Goal: Navigation & Orientation: Find specific page/section

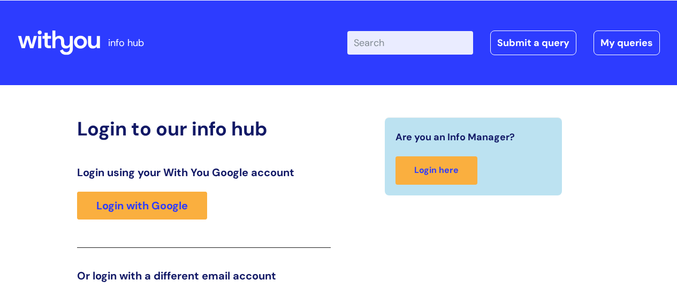
scroll to position [163, 0]
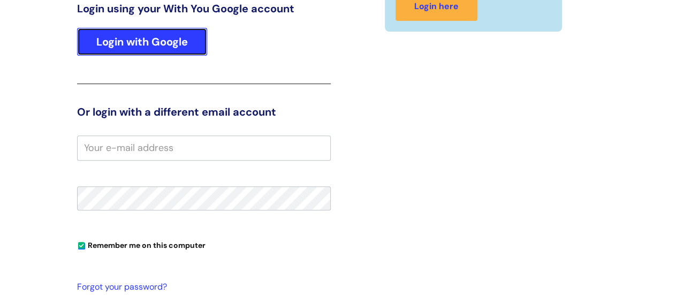
click at [145, 38] on link "Login with Google" at bounding box center [142, 42] width 130 height 28
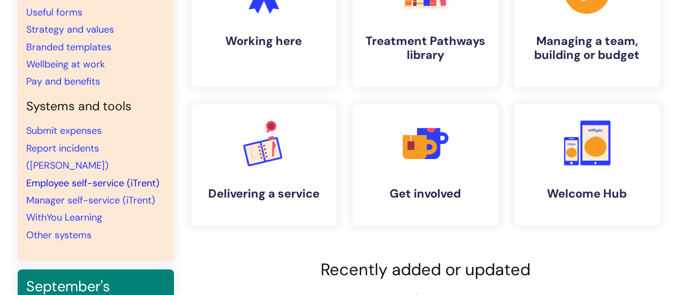
scroll to position [161, 0]
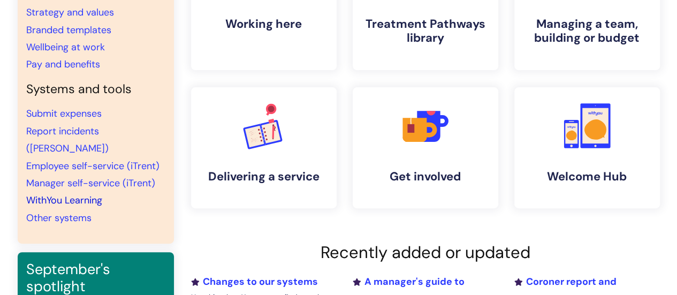
click at [84, 194] on link "WithYou Learning" at bounding box center [64, 200] width 76 height 13
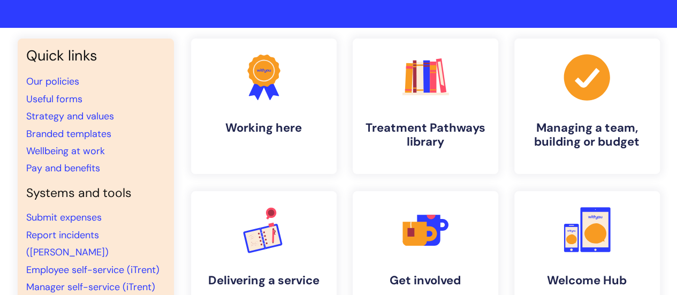
scroll to position [54, 0]
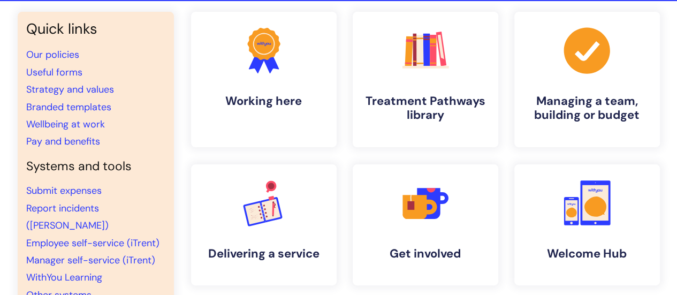
scroll to position [107, 0]
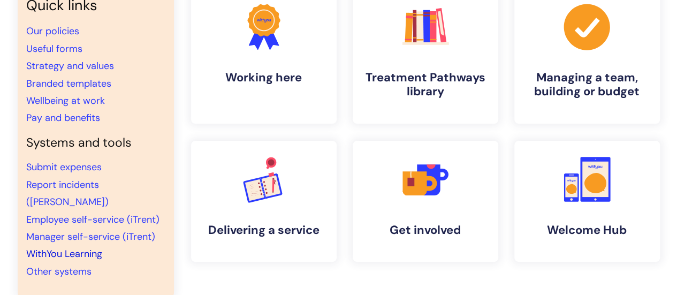
click at [77, 247] on link "WithYou Learning" at bounding box center [64, 253] width 76 height 13
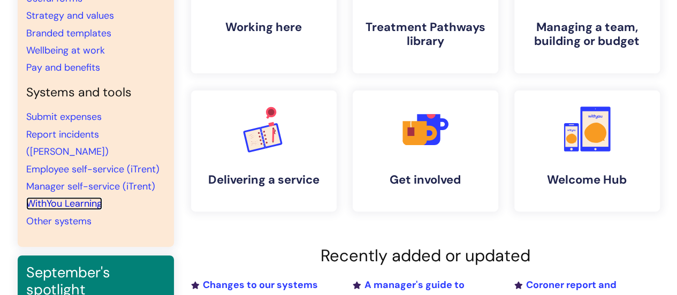
scroll to position [214, 0]
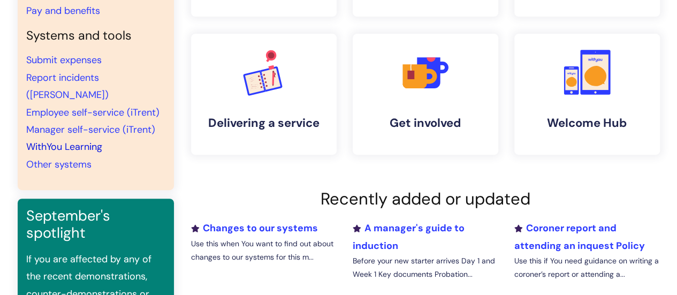
click at [72, 140] on link "WithYou Learning" at bounding box center [64, 146] width 76 height 13
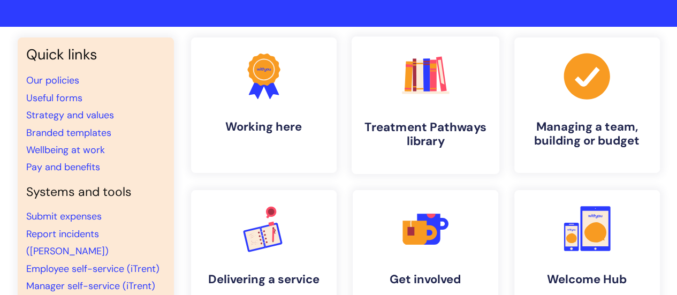
scroll to position [54, 0]
